Goal: Task Accomplishment & Management: Manage account settings

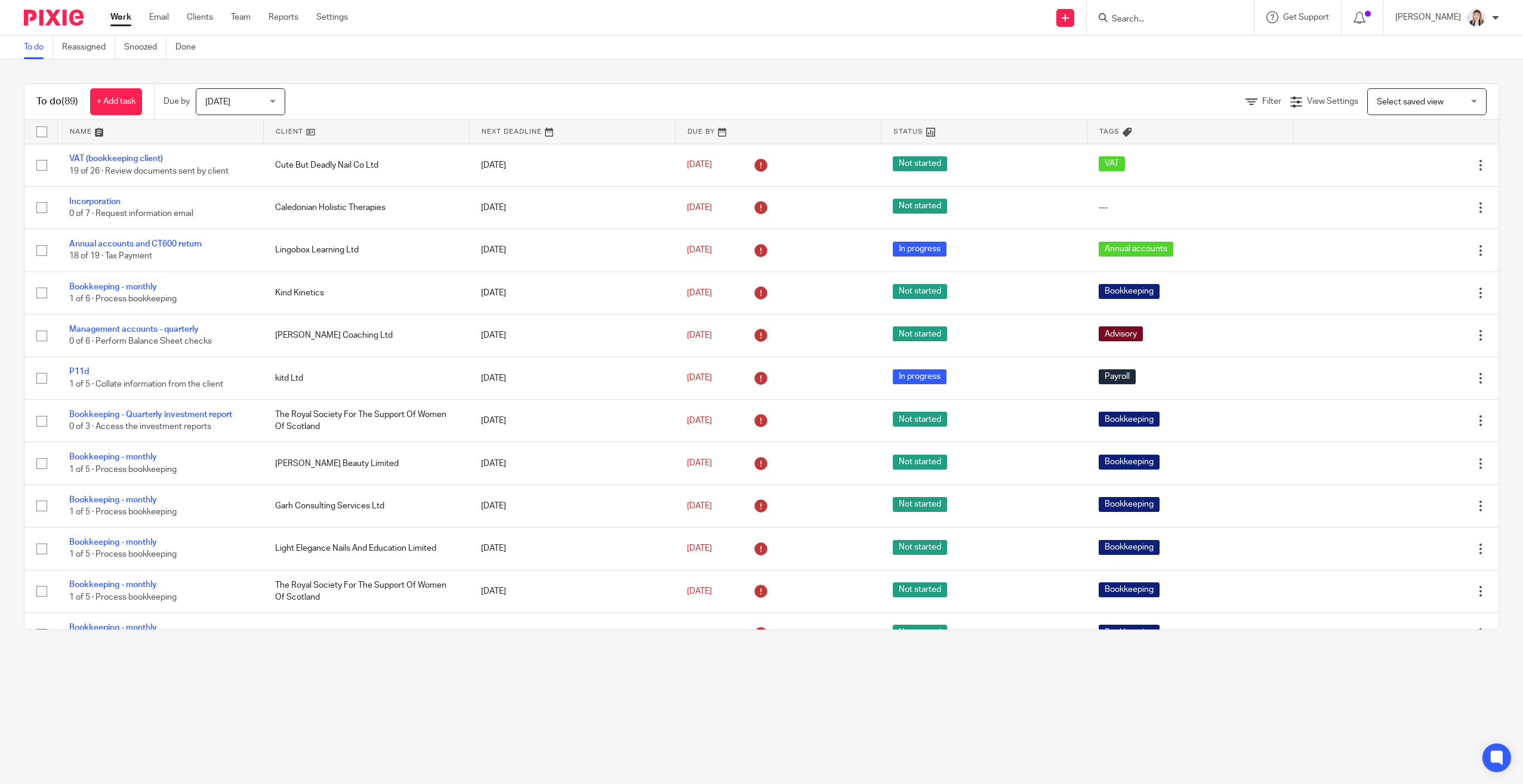
click at [1132, 14] on input "Search" at bounding box center [1164, 20] width 108 height 11
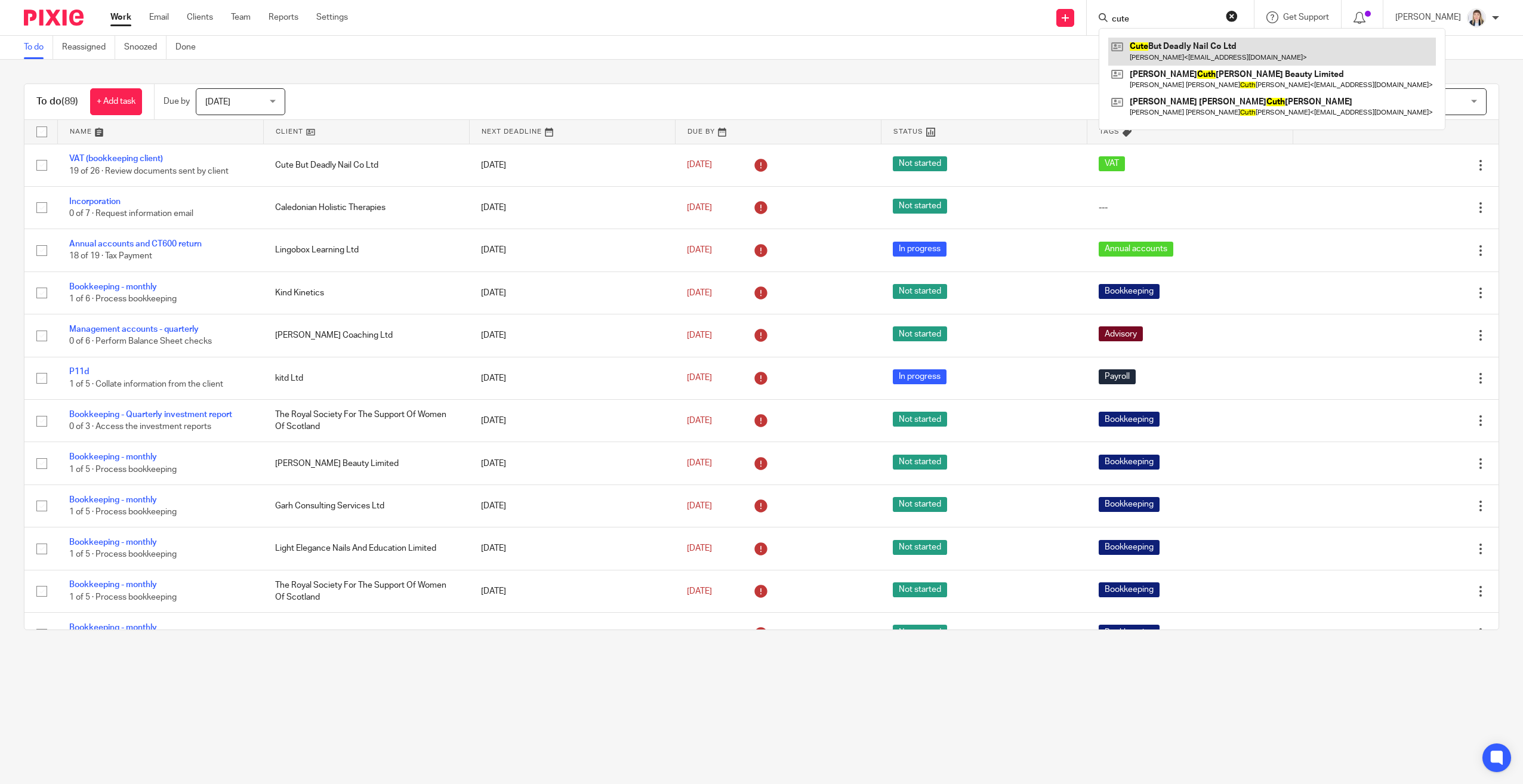
type input "cute"
click at [1179, 55] on link at bounding box center [1272, 51] width 328 height 28
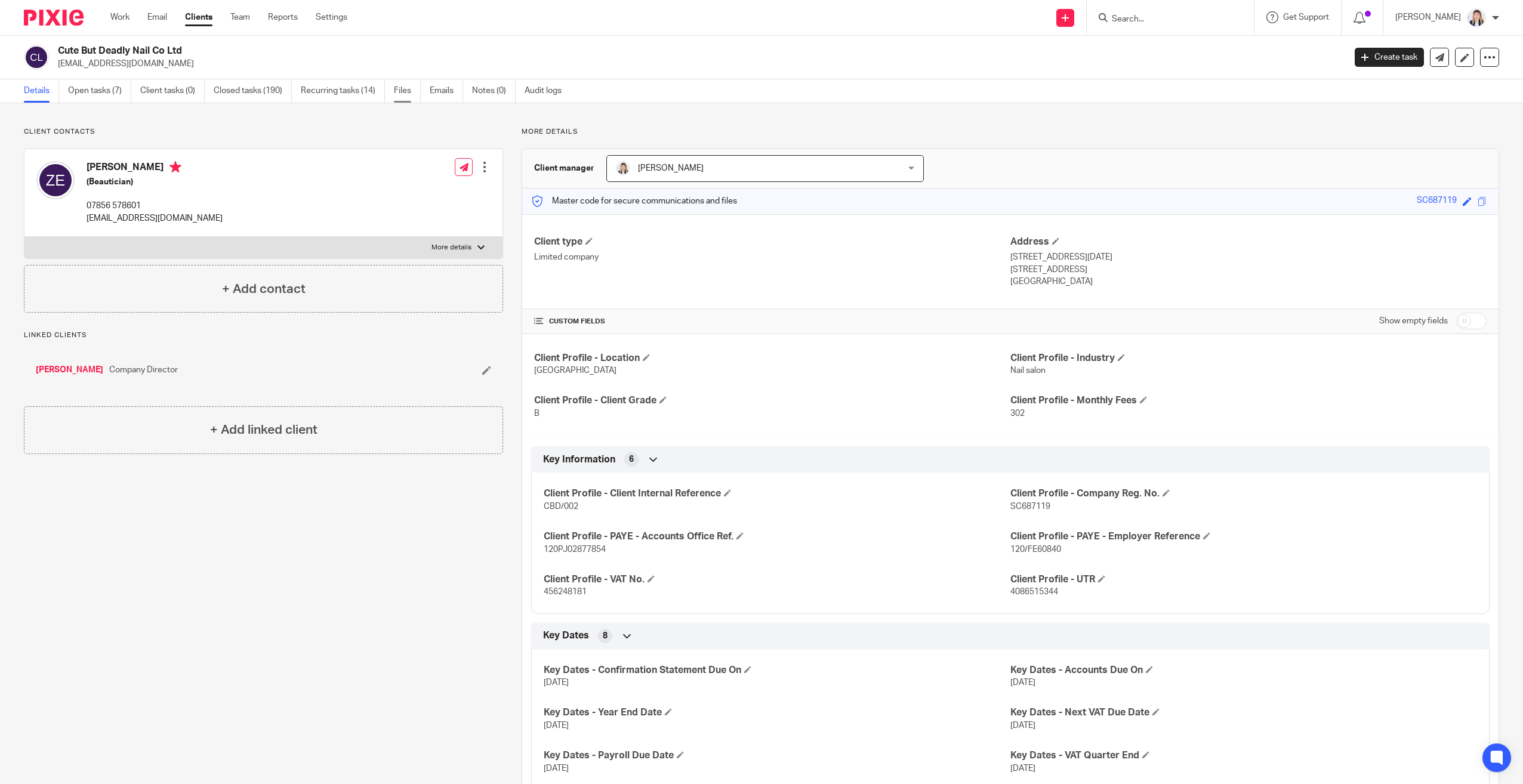
click at [413, 93] on link "Files" at bounding box center [407, 91] width 27 height 23
click at [405, 93] on link "Files" at bounding box center [407, 91] width 27 height 23
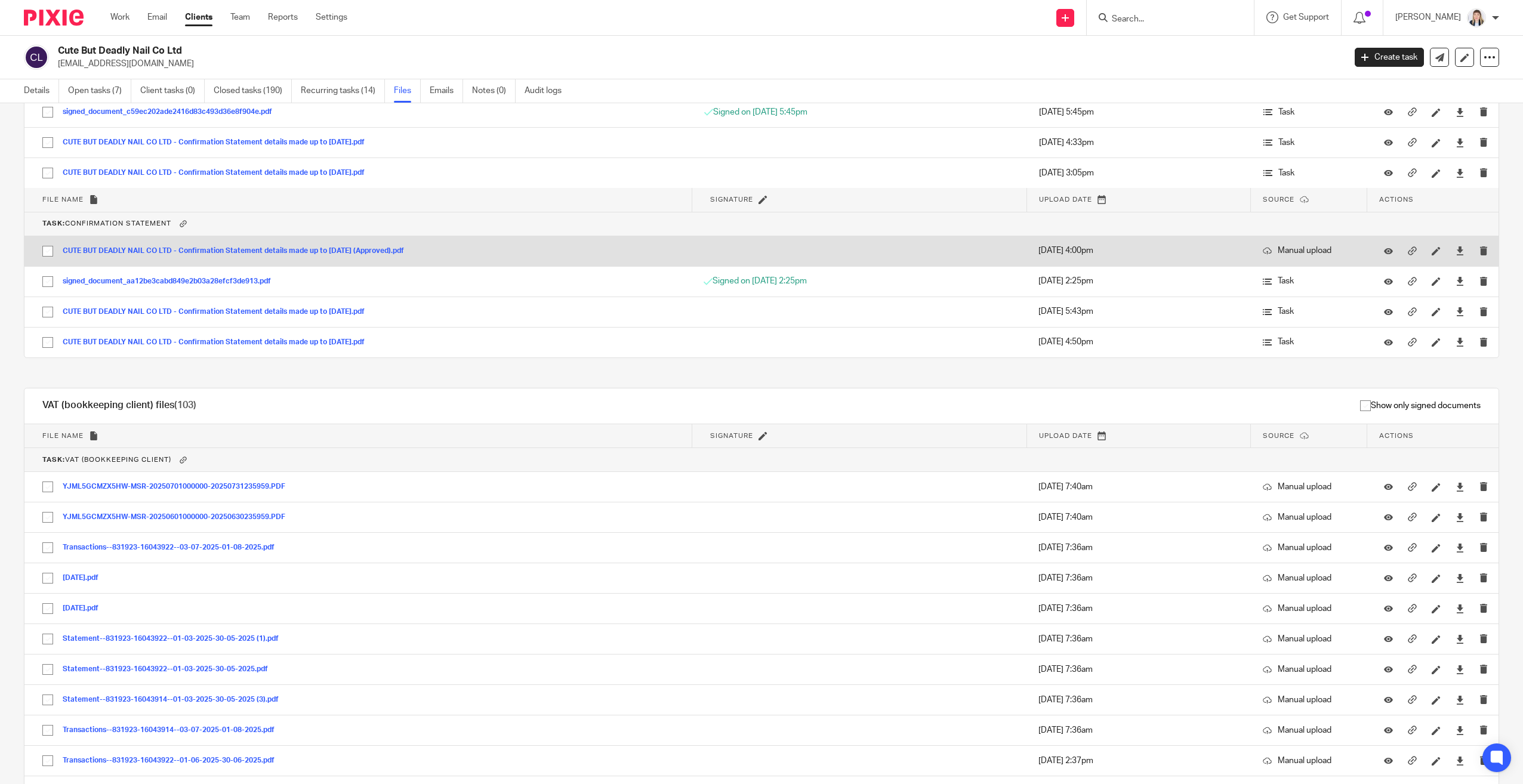
scroll to position [1133, 0]
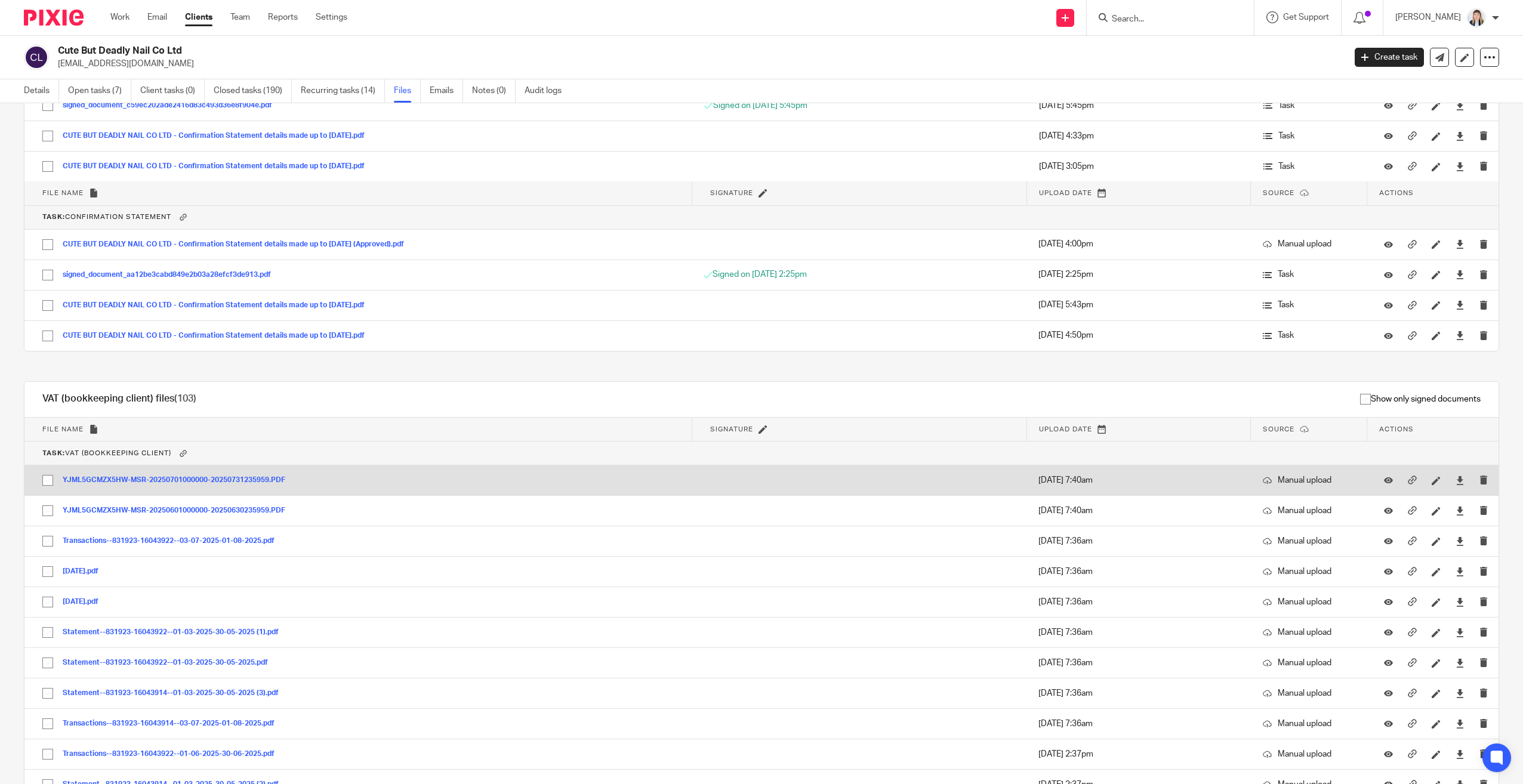
click at [38, 476] on input "checkbox" at bounding box center [48, 480] width 23 height 23
checkbox input "true"
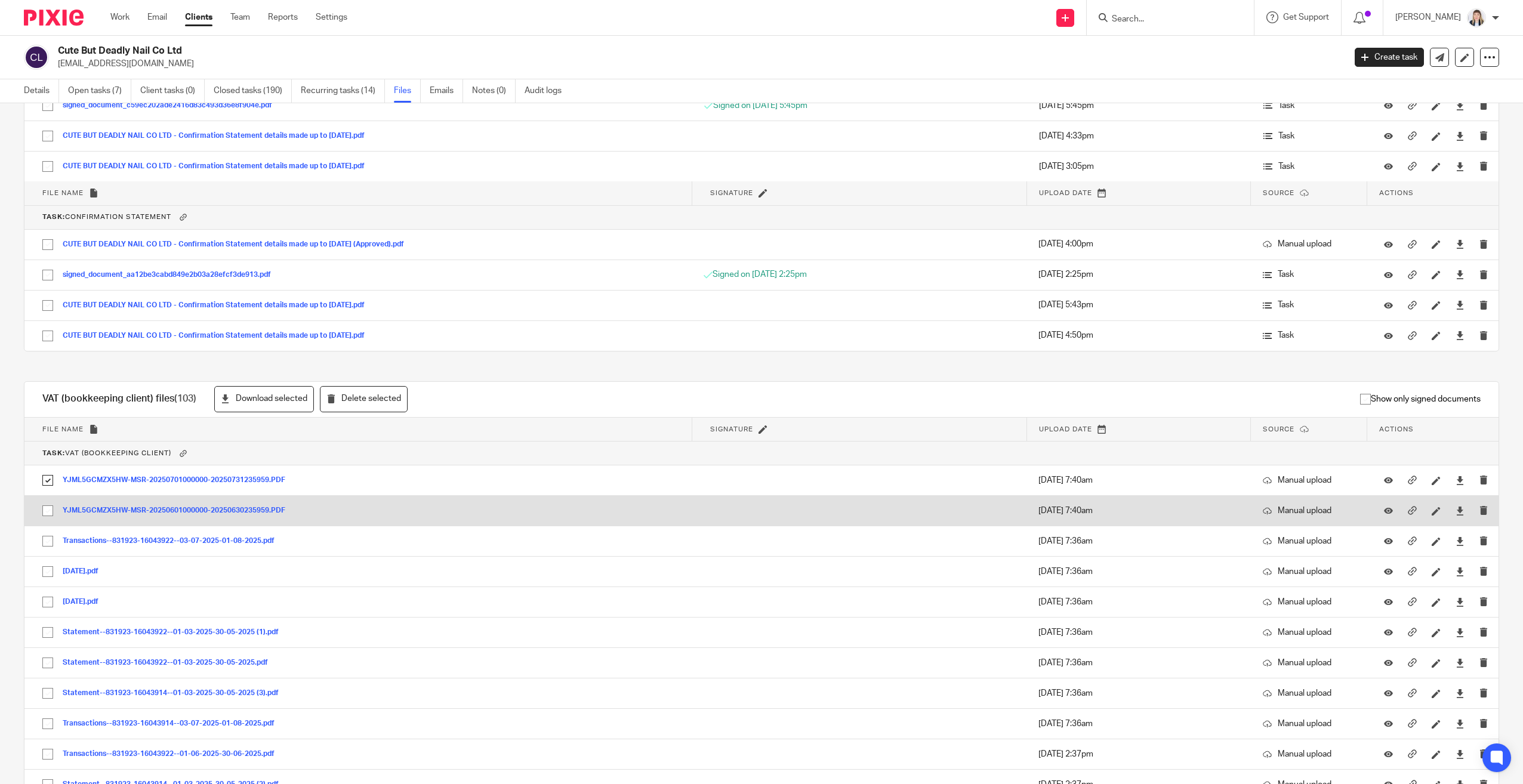
click at [44, 511] on input "checkbox" at bounding box center [48, 511] width 23 height 23
checkbox input "true"
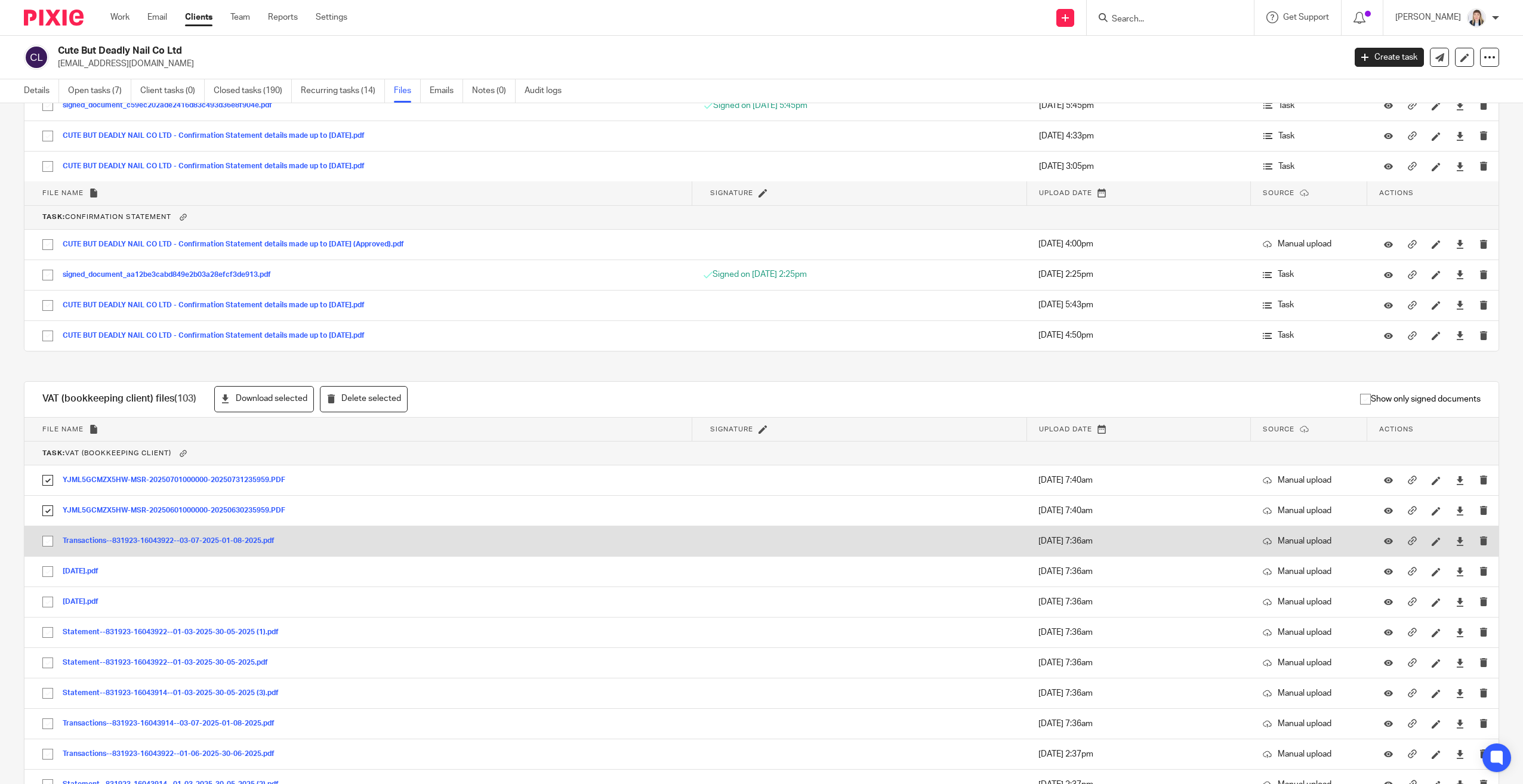
click at [46, 540] on input "checkbox" at bounding box center [48, 541] width 23 height 23
checkbox input "true"
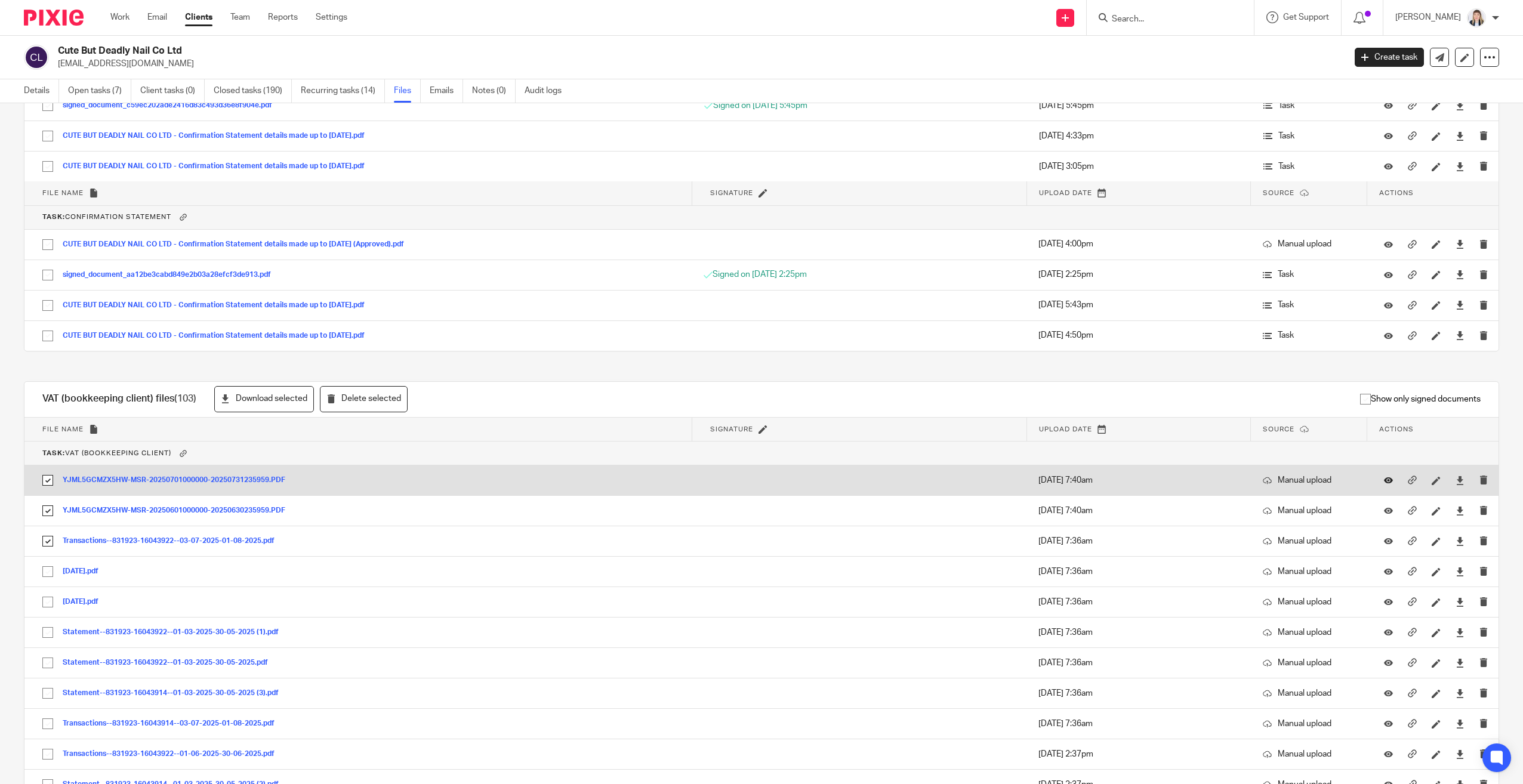
click at [1384, 481] on icon at bounding box center [1388, 480] width 9 height 9
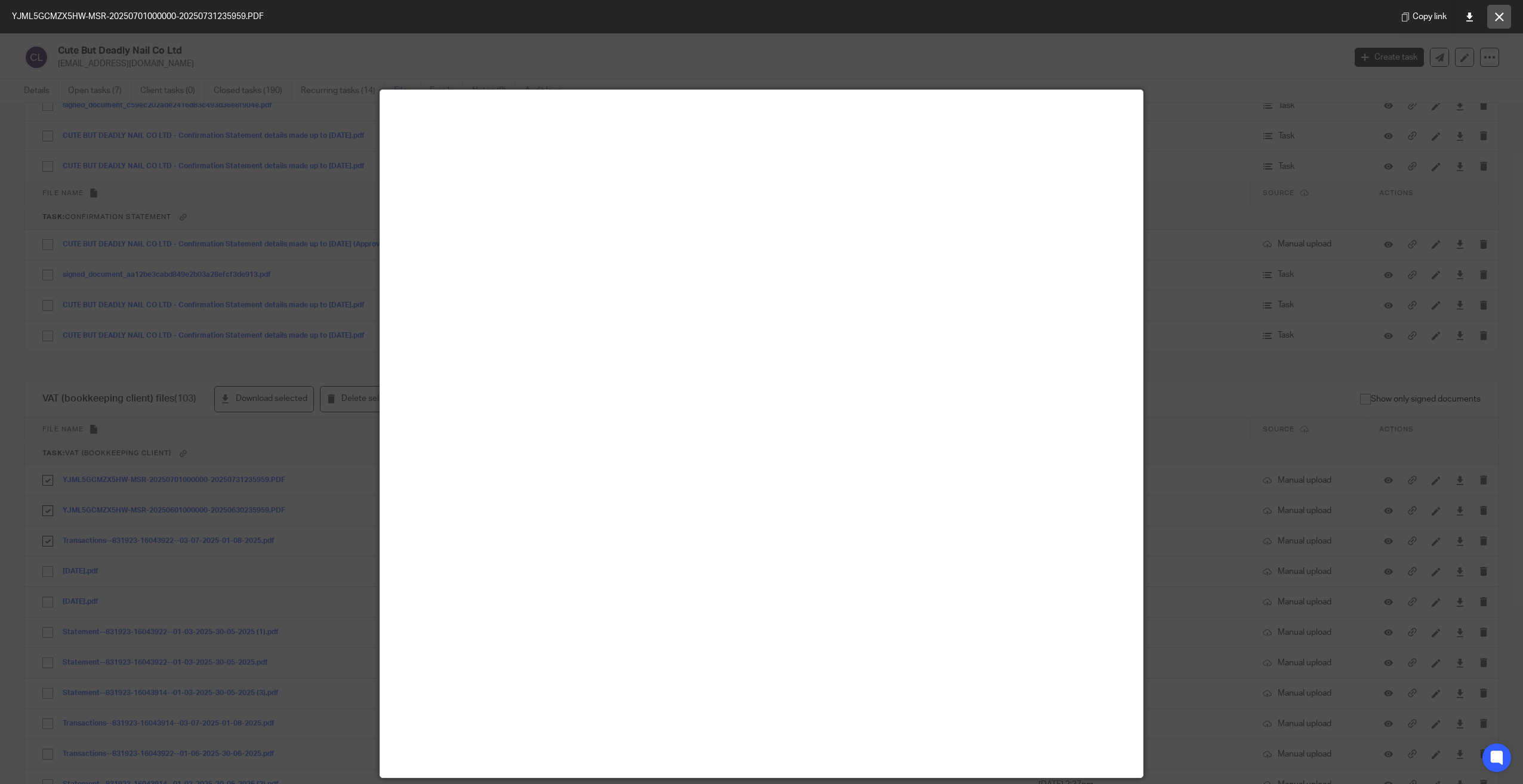
click at [1506, 13] on button at bounding box center [1499, 17] width 24 height 24
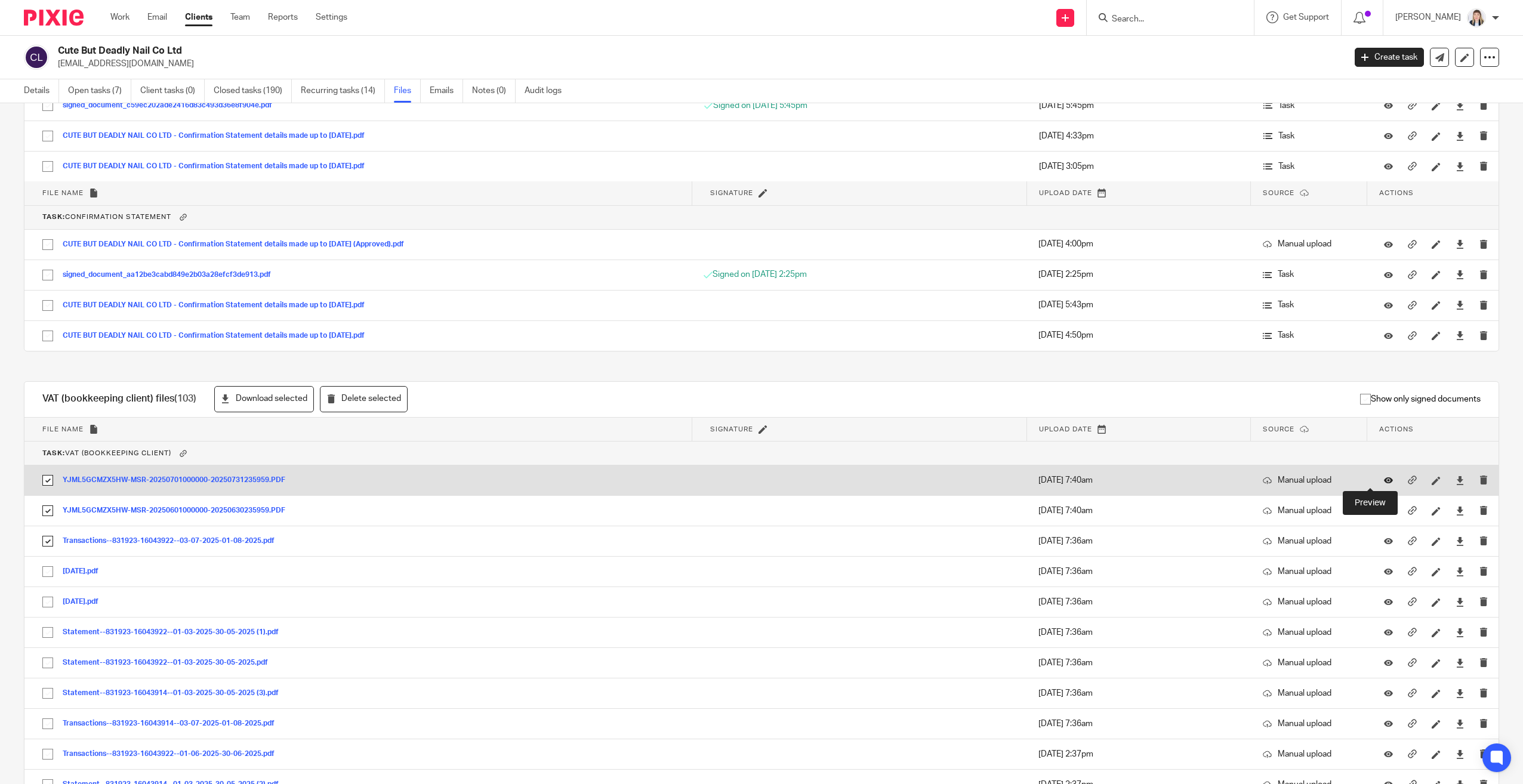
click at [1384, 479] on icon at bounding box center [1388, 480] width 9 height 9
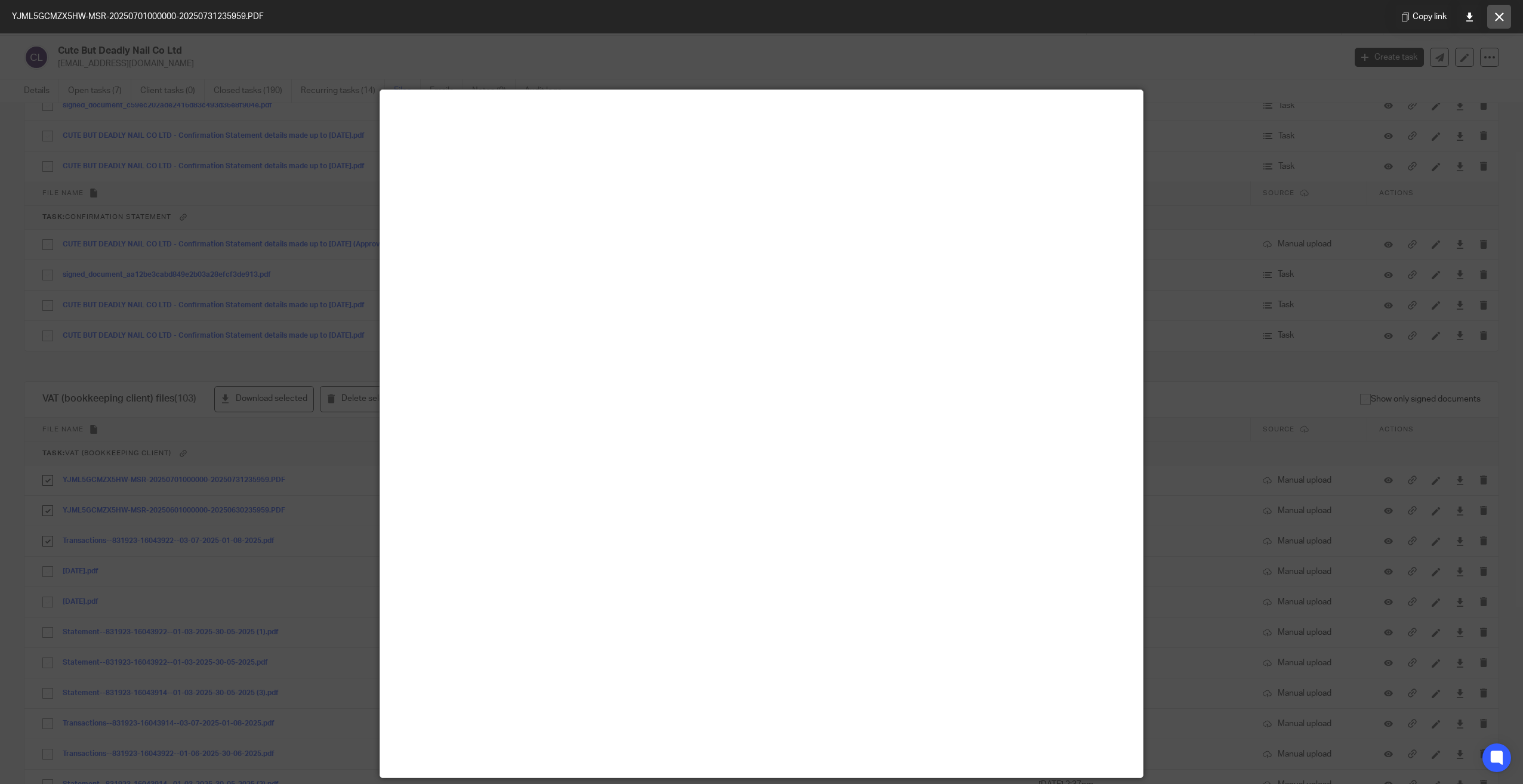
click at [1498, 15] on button at bounding box center [1499, 17] width 24 height 24
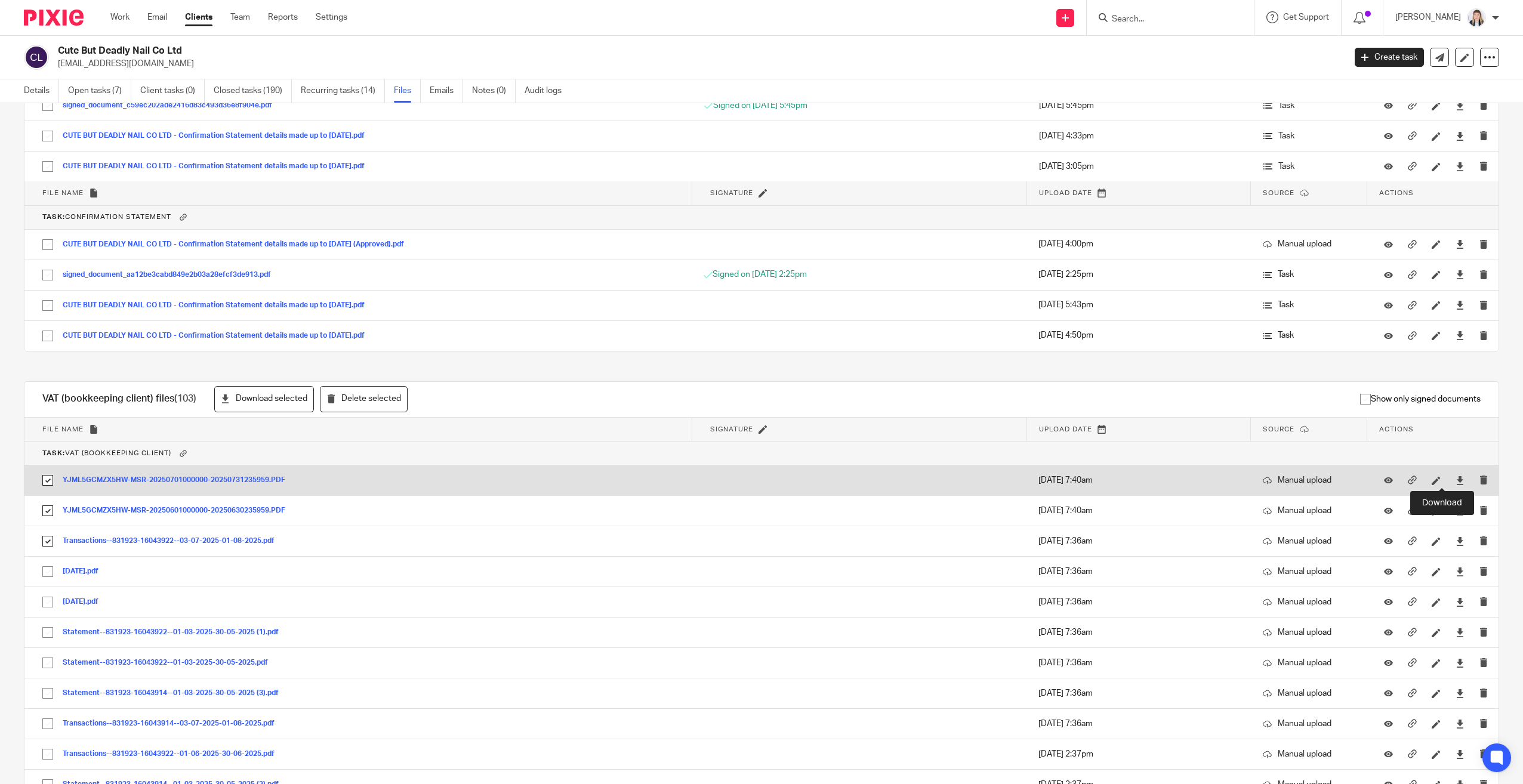
click at [1455, 478] on div at bounding box center [1464, 480] width 18 height 13
click at [1455, 481] on icon at bounding box center [1460, 480] width 9 height 9
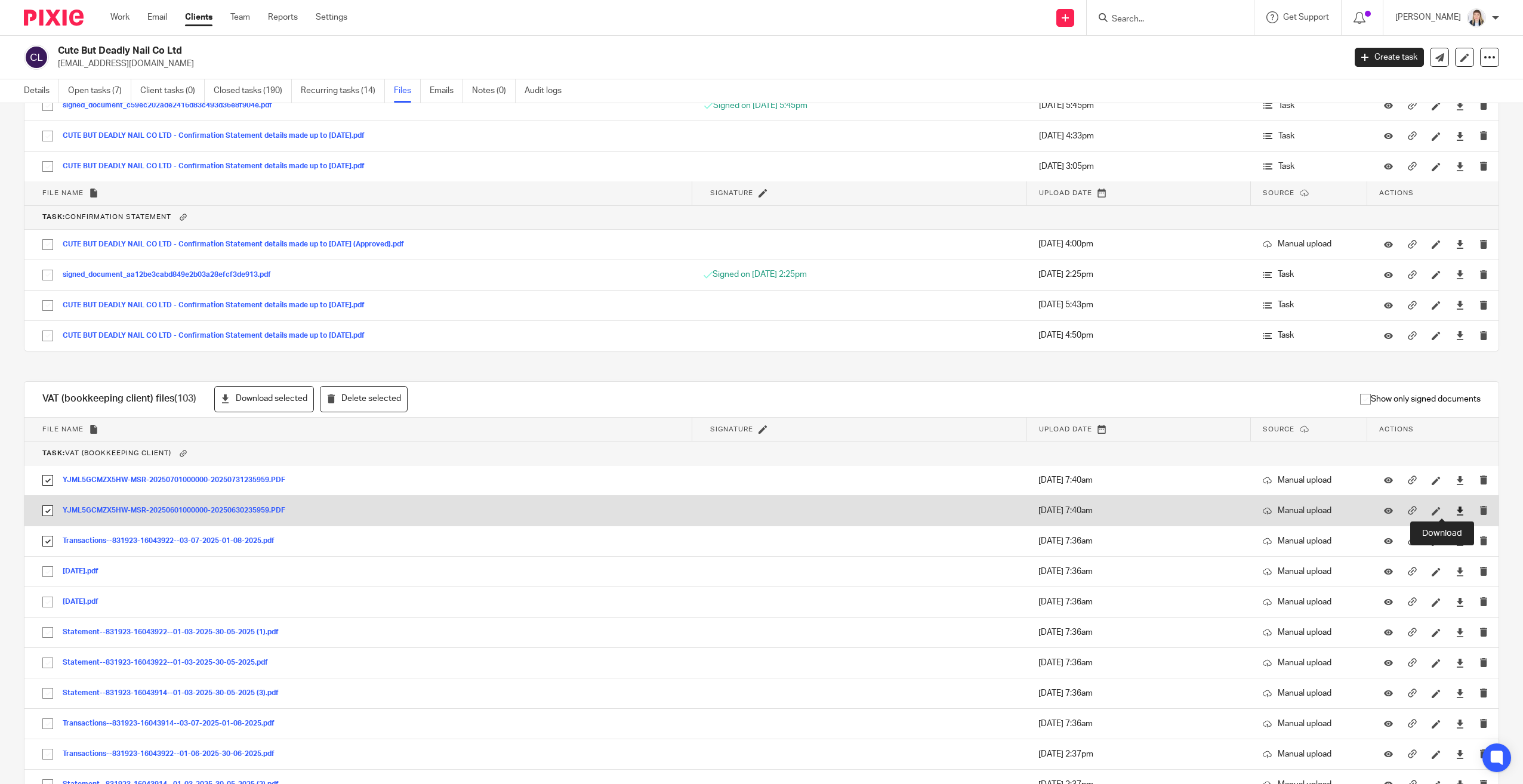
click at [1455, 510] on icon at bounding box center [1460, 511] width 9 height 9
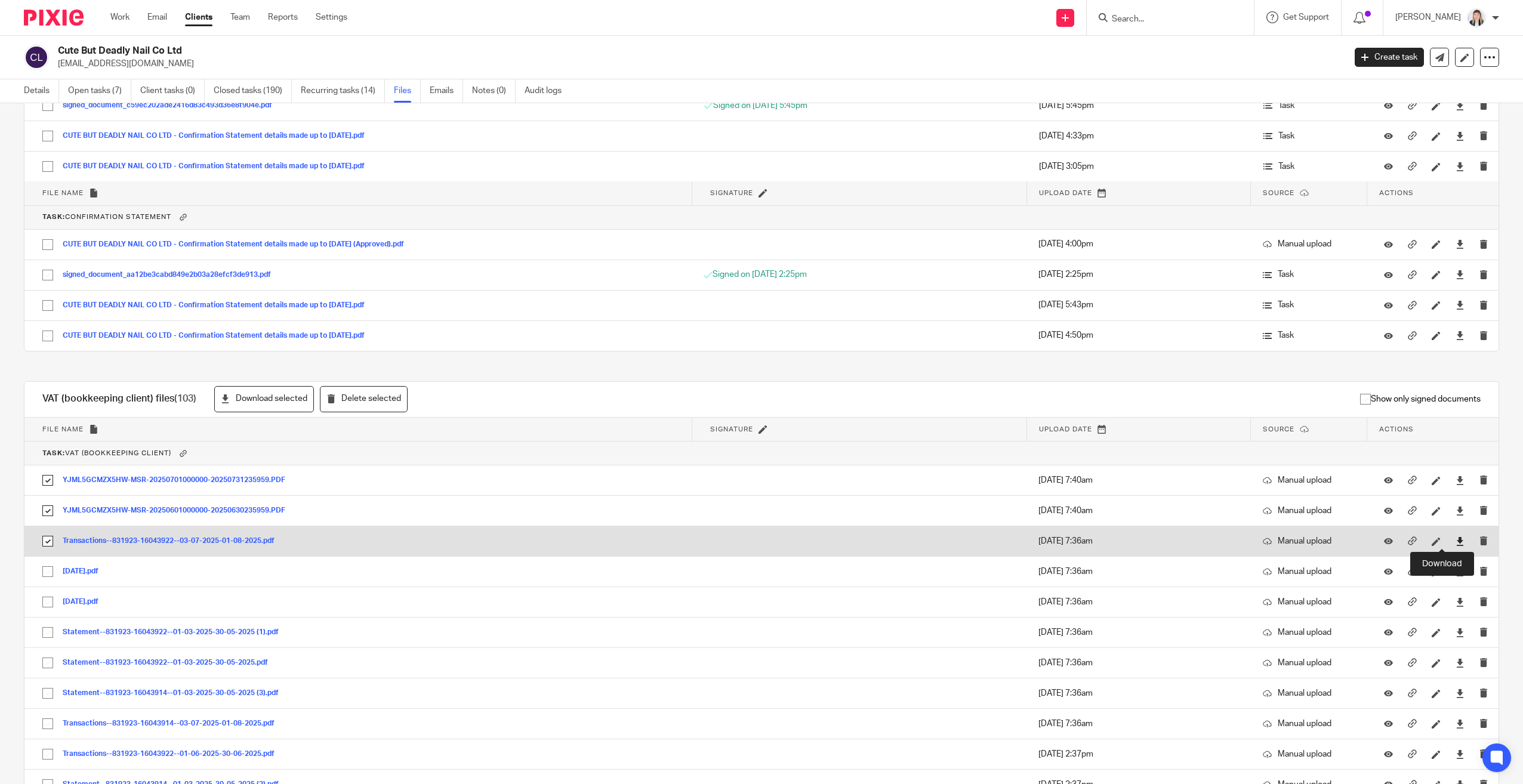
click at [1455, 543] on icon at bounding box center [1460, 541] width 9 height 9
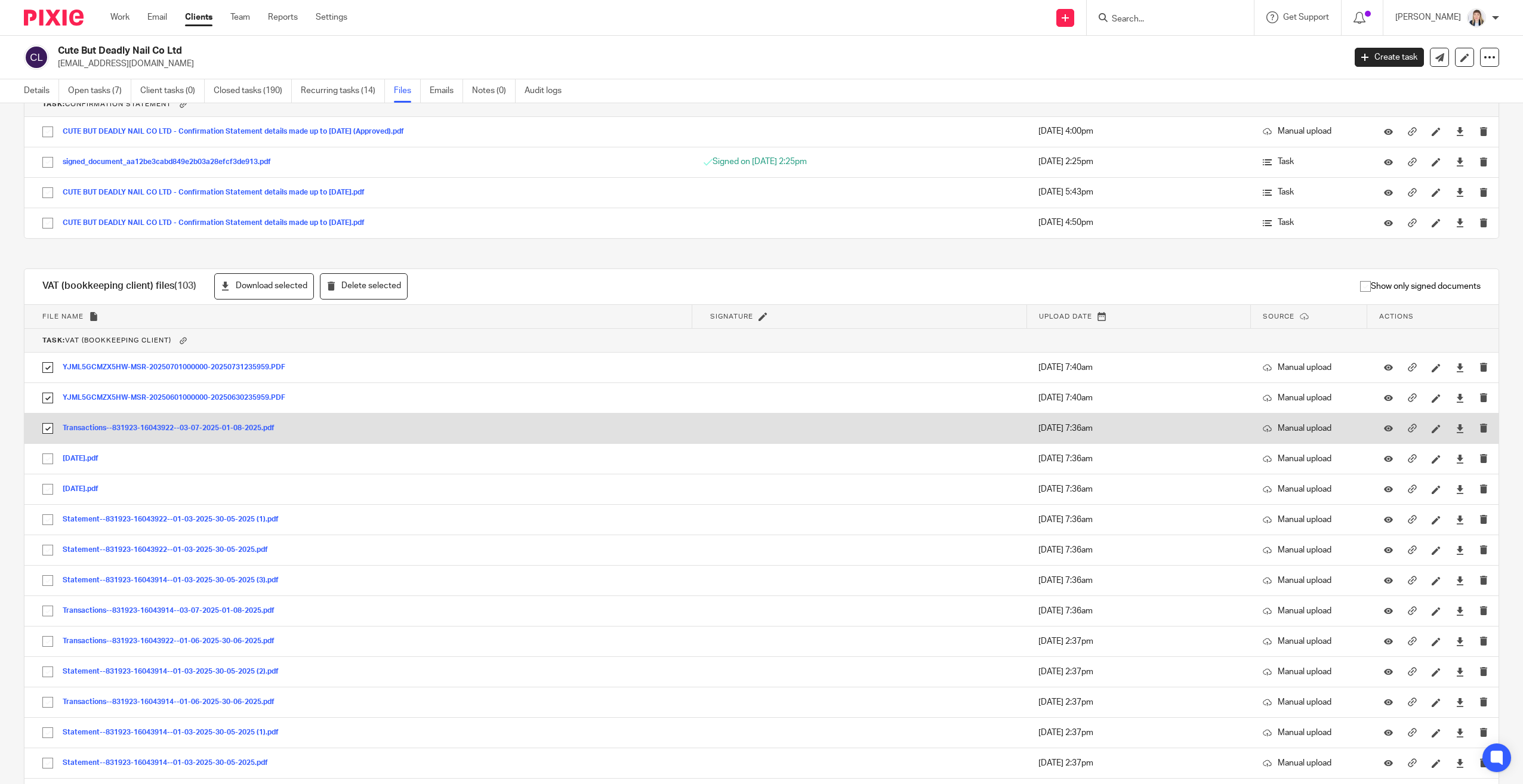
scroll to position [1253, 0]
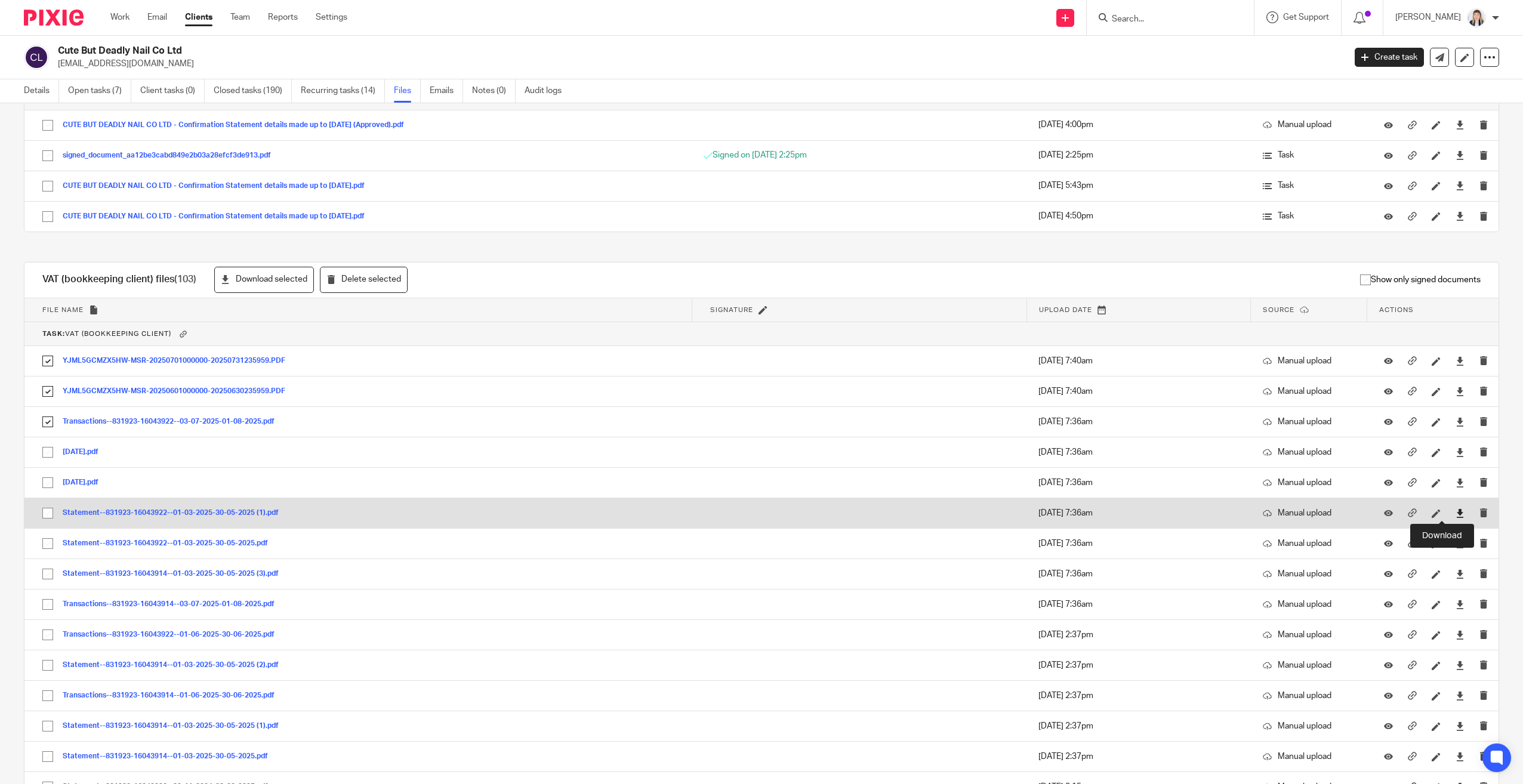
click at [1455, 511] on icon at bounding box center [1460, 513] width 9 height 9
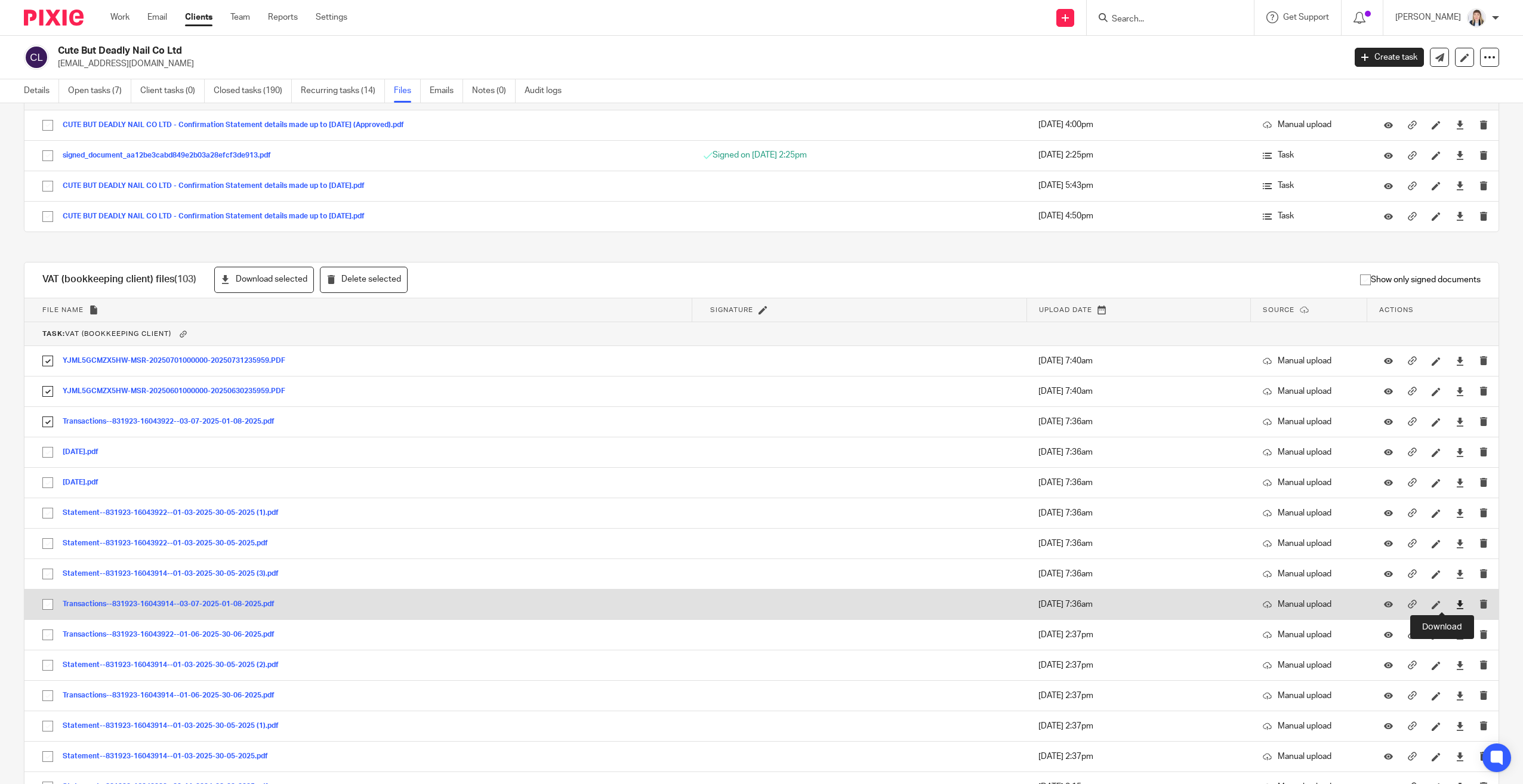
click at [1455, 605] on icon at bounding box center [1460, 605] width 9 height 9
